Goal: Task Accomplishment & Management: Use online tool/utility

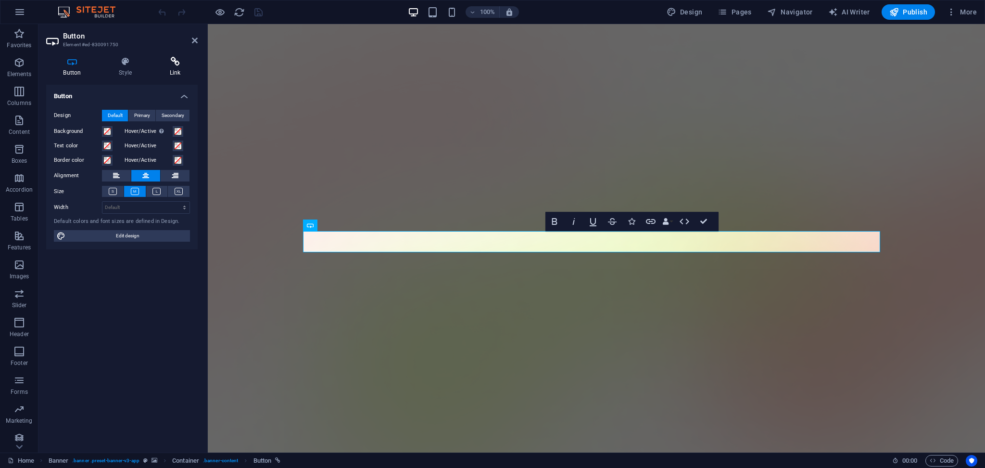
click at [178, 63] on icon at bounding box center [174, 62] width 45 height 10
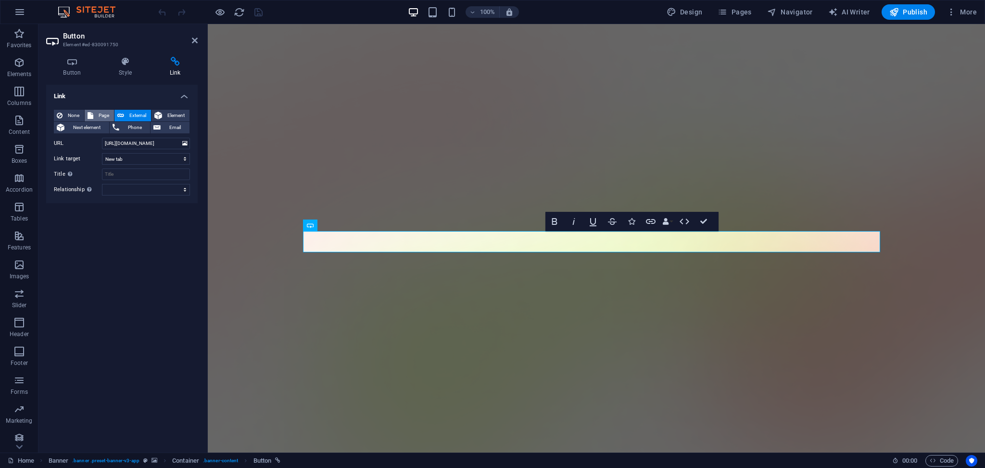
click at [104, 114] on span "Page" at bounding box center [103, 116] width 15 height 12
select select
click at [164, 143] on select "Home Use cases Insights Contact Privacy Legal Notice" at bounding box center [146, 144] width 88 height 12
select select "3"
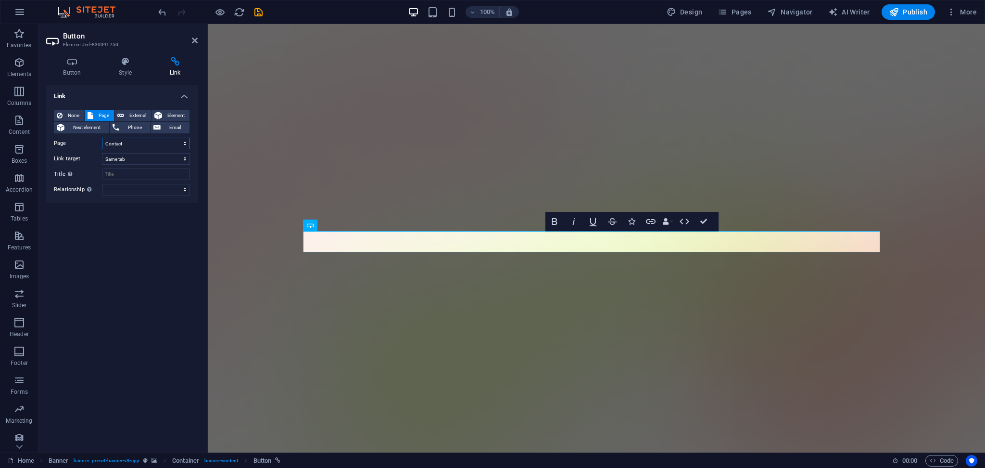
click at [102, 138] on select "Home Use cases Insights Contact Privacy Legal Notice" at bounding box center [146, 144] width 88 height 12
click at [258, 7] on icon "save" at bounding box center [258, 12] width 11 height 11
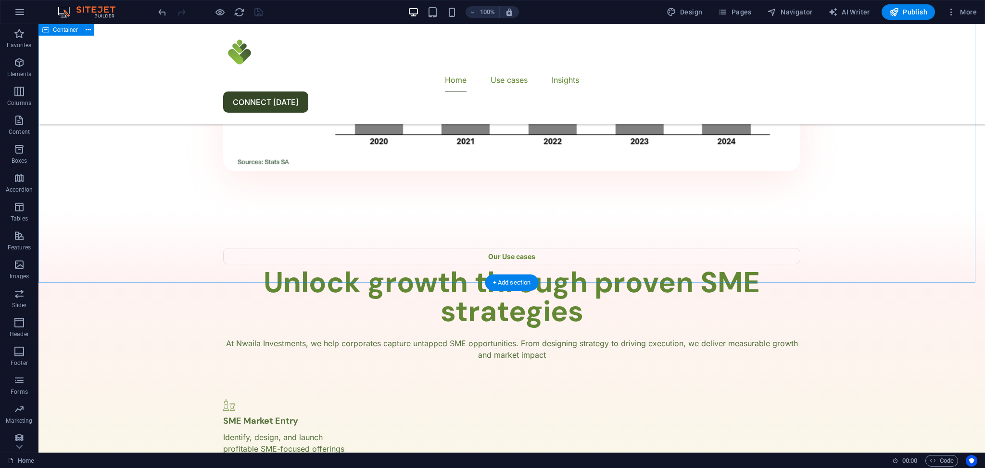
scroll to position [1312, 0]
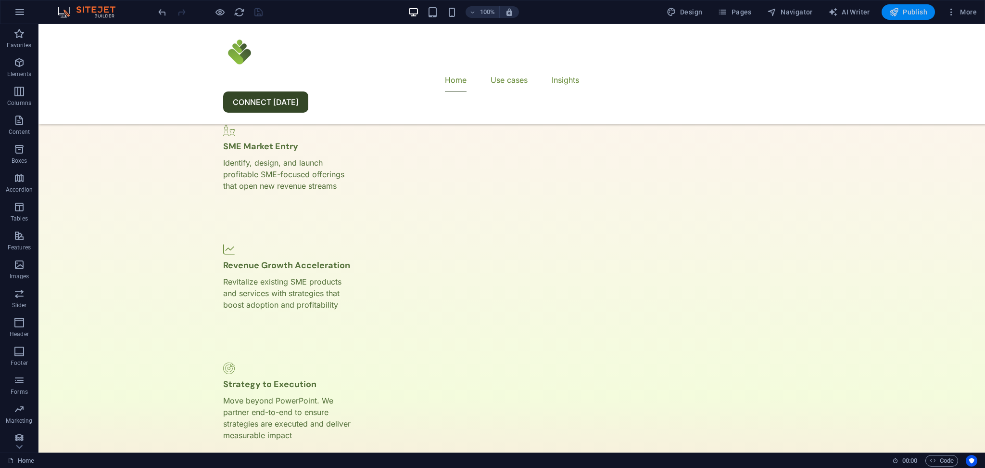
click at [898, 16] on icon "button" at bounding box center [894, 12] width 10 height 10
